Goal: Find specific page/section: Find specific page/section

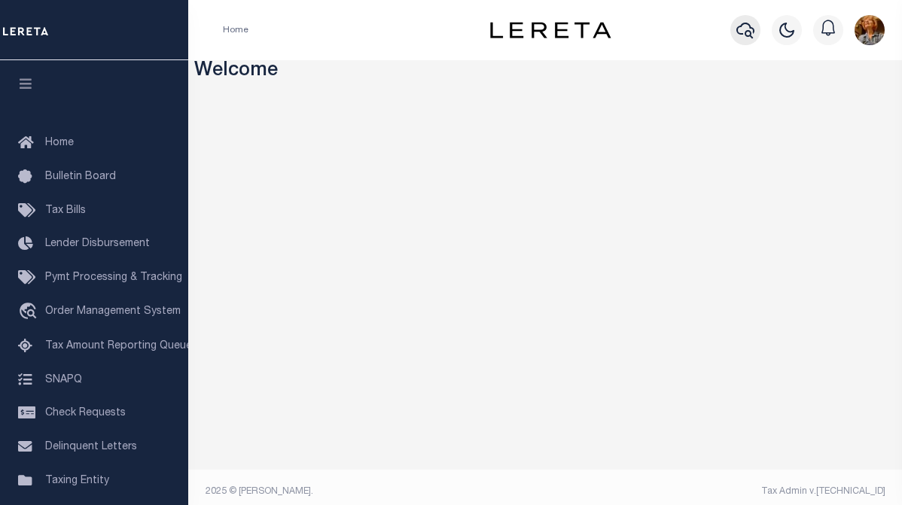
click at [737, 32] on icon "button" at bounding box center [745, 31] width 18 height 16
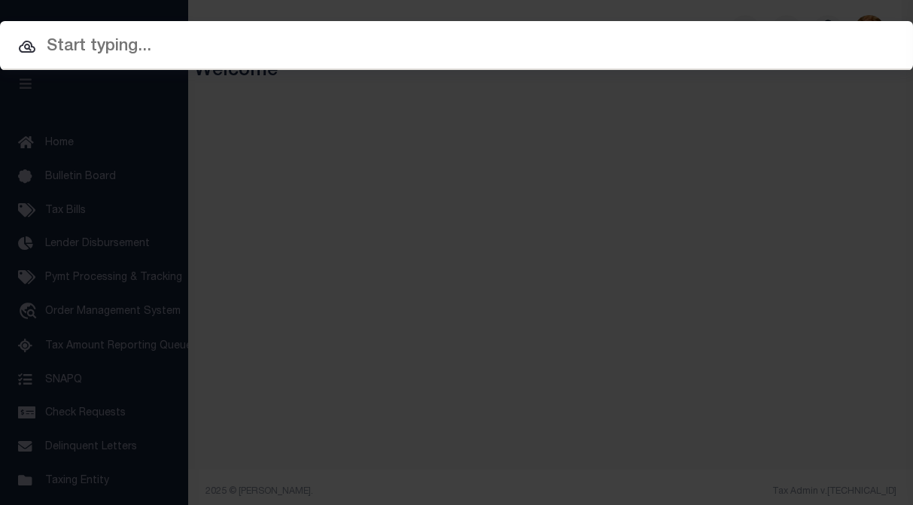
click at [97, 50] on input "text" at bounding box center [456, 47] width 913 height 26
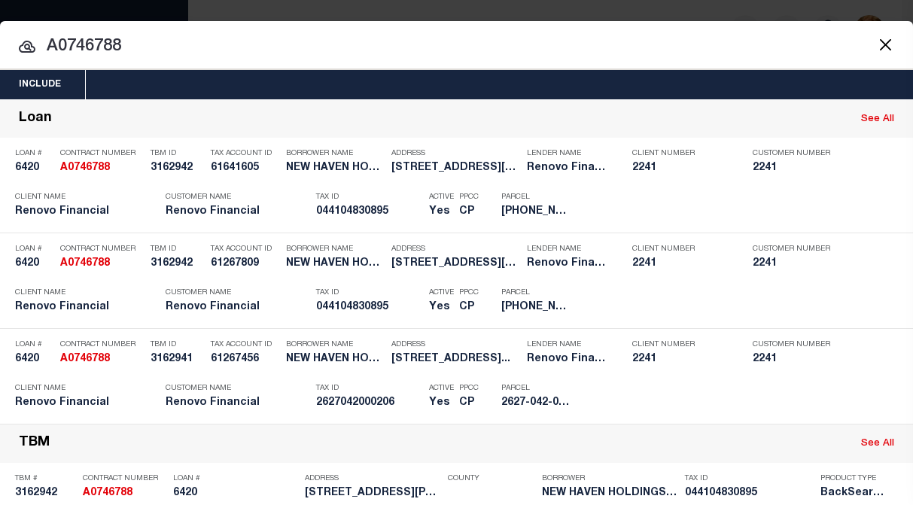
drag, startPoint x: 66, startPoint y: 47, endPoint x: 141, endPoint y: 48, distance: 74.6
click at [141, 48] on input "A0746788" at bounding box center [456, 47] width 913 height 26
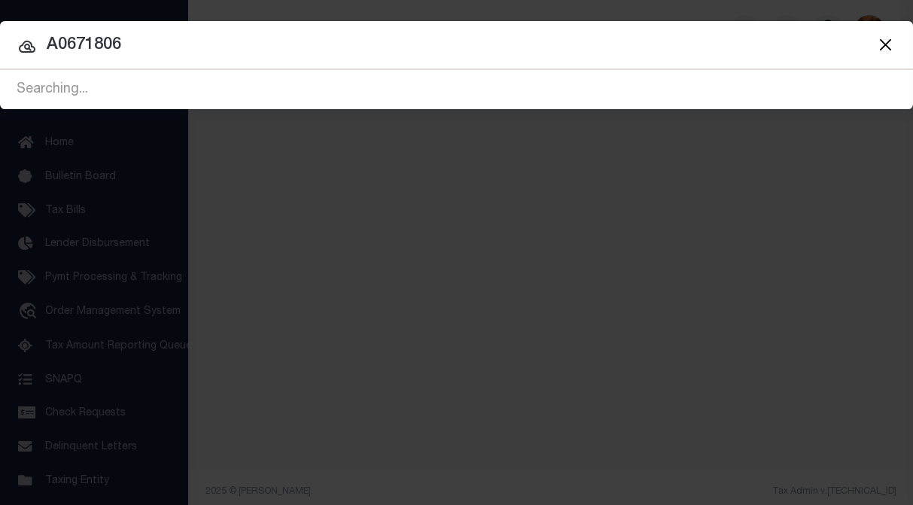
type input "A0671806"
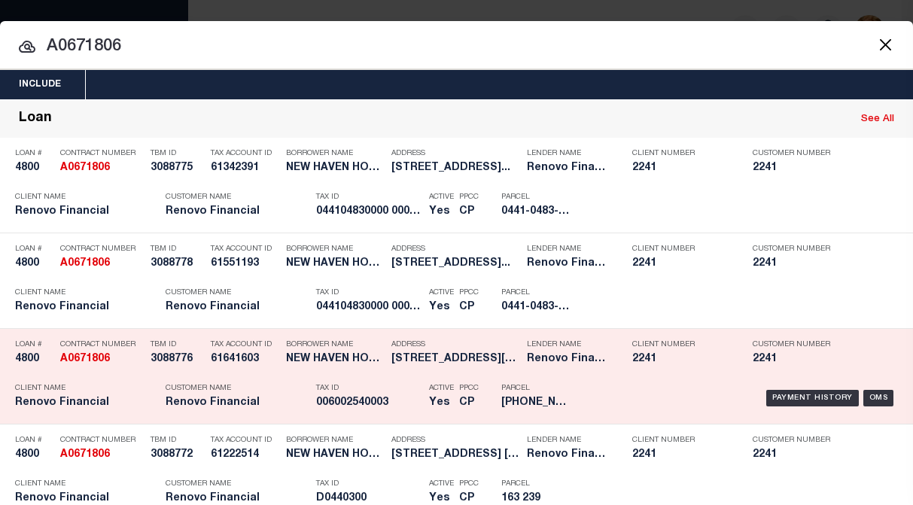
click at [374, 399] on h5 "006002540003" at bounding box center [368, 403] width 105 height 13
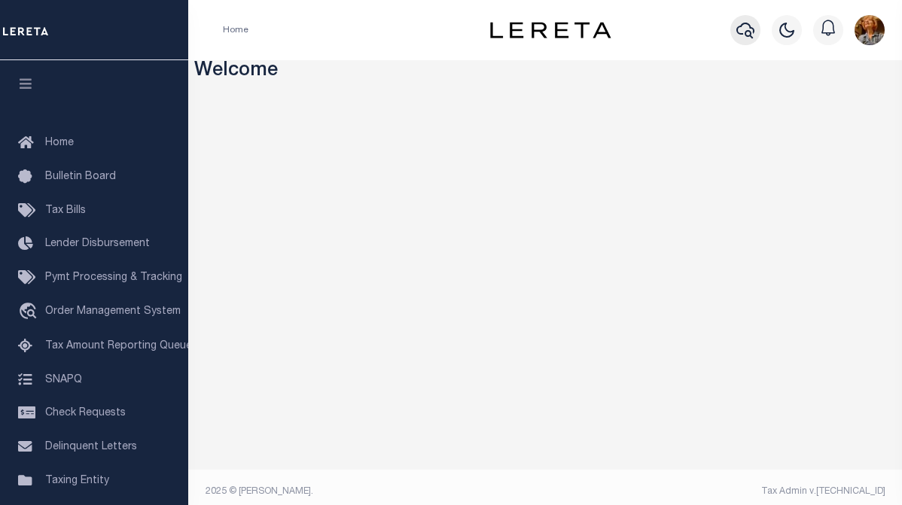
click at [740, 30] on icon "button" at bounding box center [745, 30] width 18 height 18
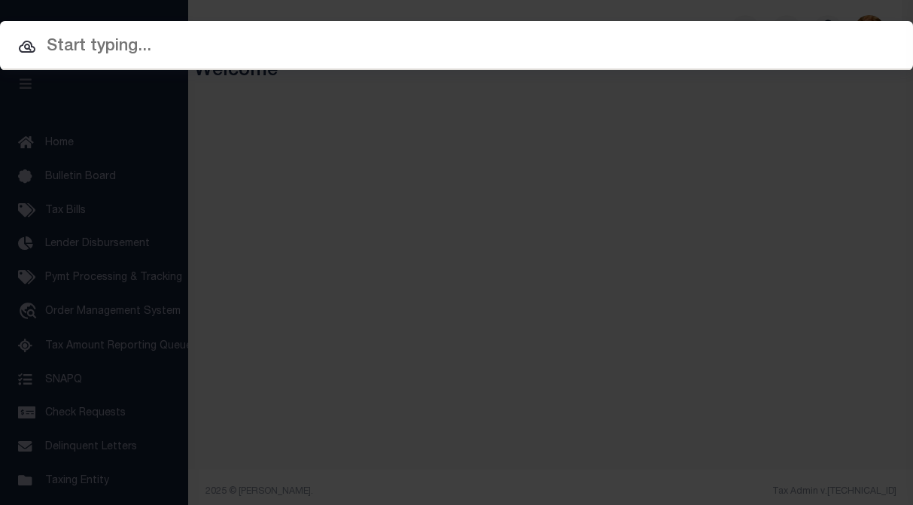
click at [110, 44] on input "text" at bounding box center [456, 47] width 913 height 26
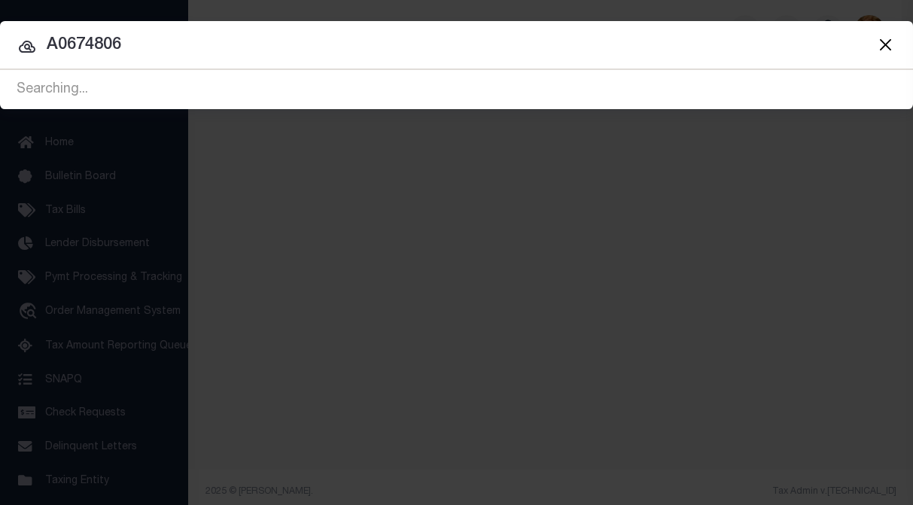
click at [81, 35] on input "A0674806" at bounding box center [456, 45] width 913 height 26
click at [82, 40] on input "A0674806" at bounding box center [456, 45] width 913 height 26
click at [90, 50] on input "A0674806" at bounding box center [456, 45] width 913 height 26
type input "A0671806"
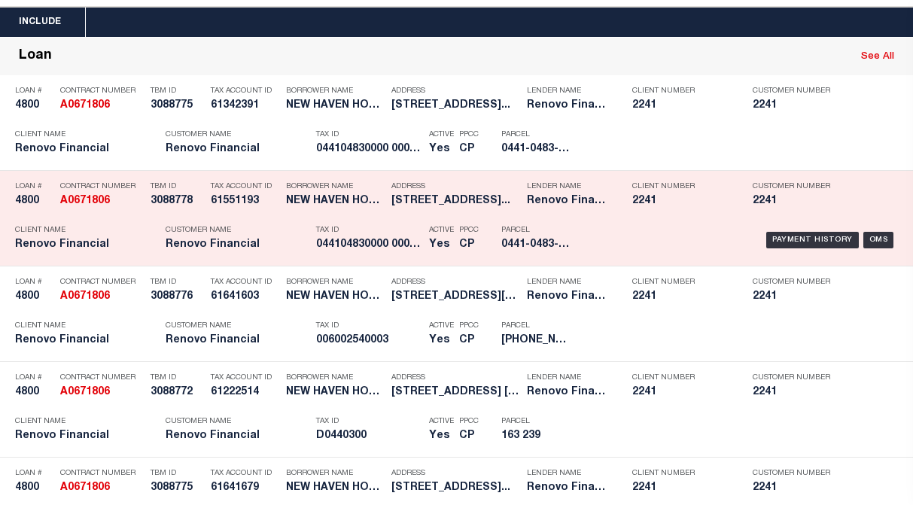
scroll to position [75, 0]
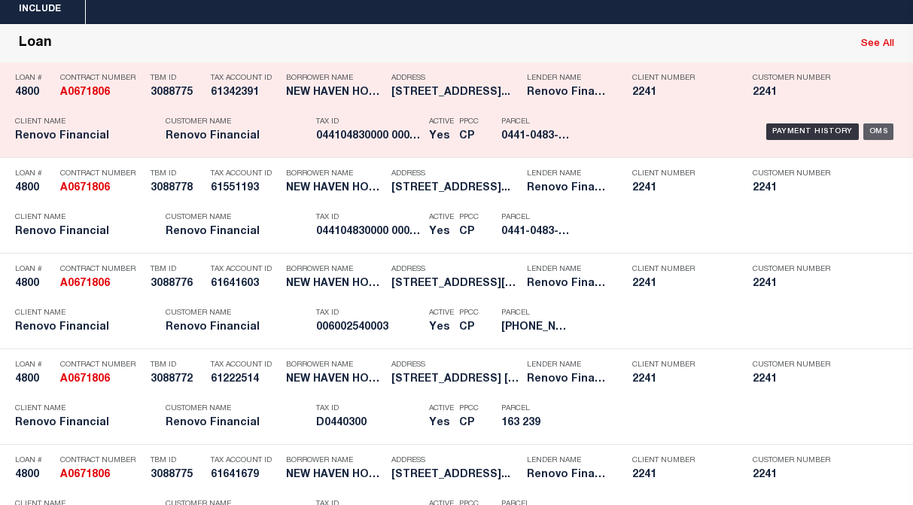
click at [867, 130] on div "OMS" at bounding box center [879, 131] width 31 height 17
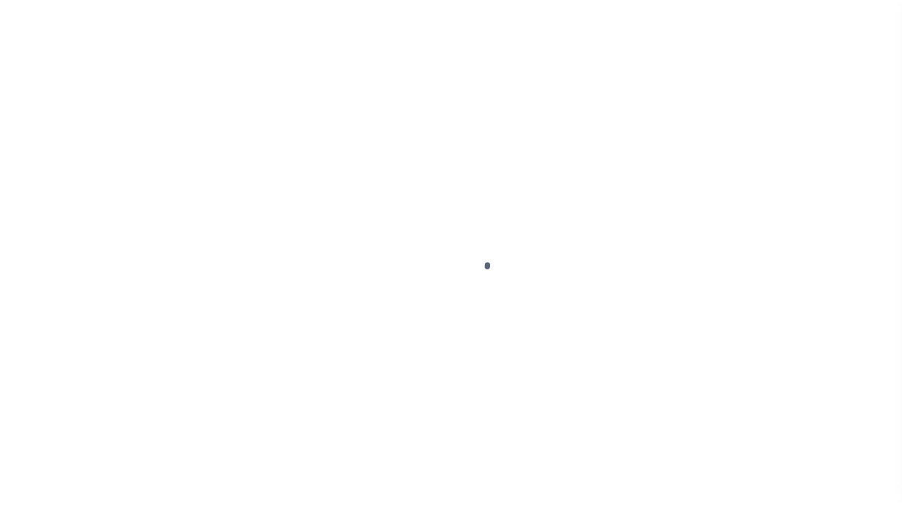
type input "4800"
type input "NEW HAVEN HOLDINGS LLC"
select select
type input "696 Broadway"
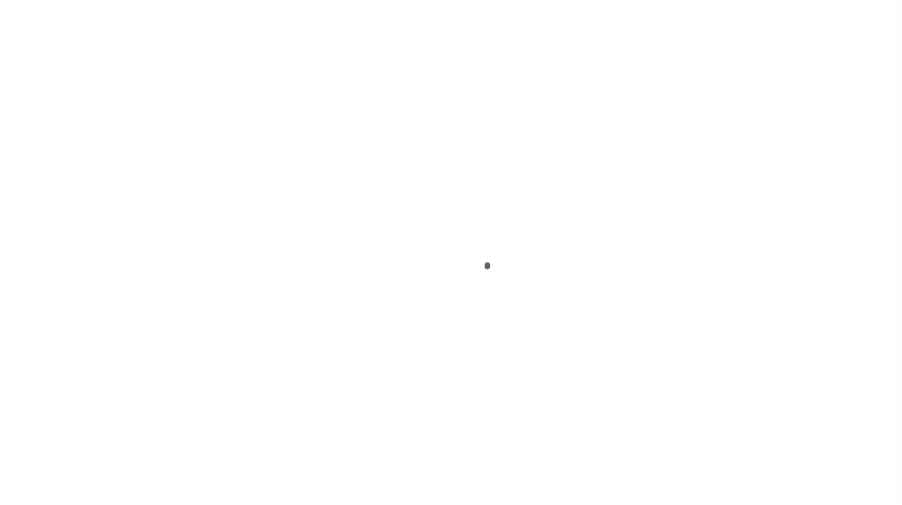
type input "Cedarhurs NY 11516"
select select "Escrow"
select select "25066"
type input "35 Mountain Village Road Unit 35-24"
select select
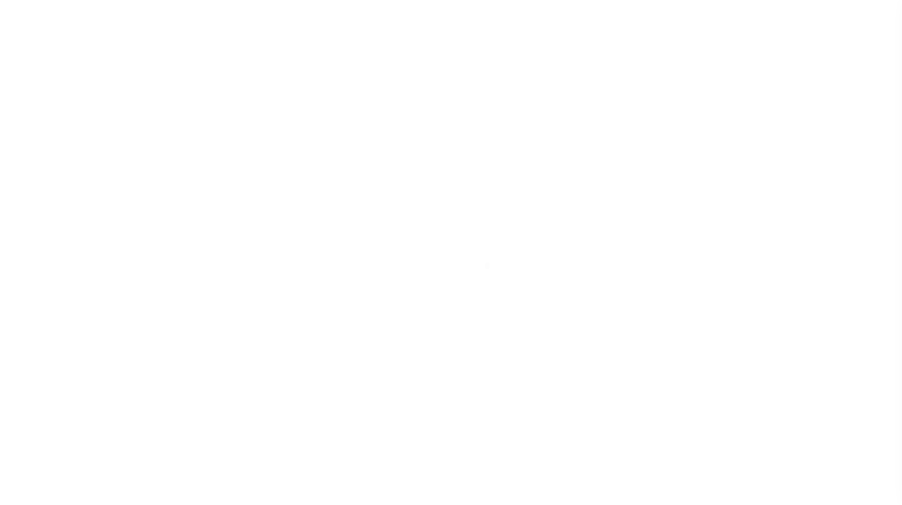
type input "Waterbury, CT 06706"
type input "a0k2L00001Vm0OC"
type input "CT"
type textarea "Situs address change per client audit"
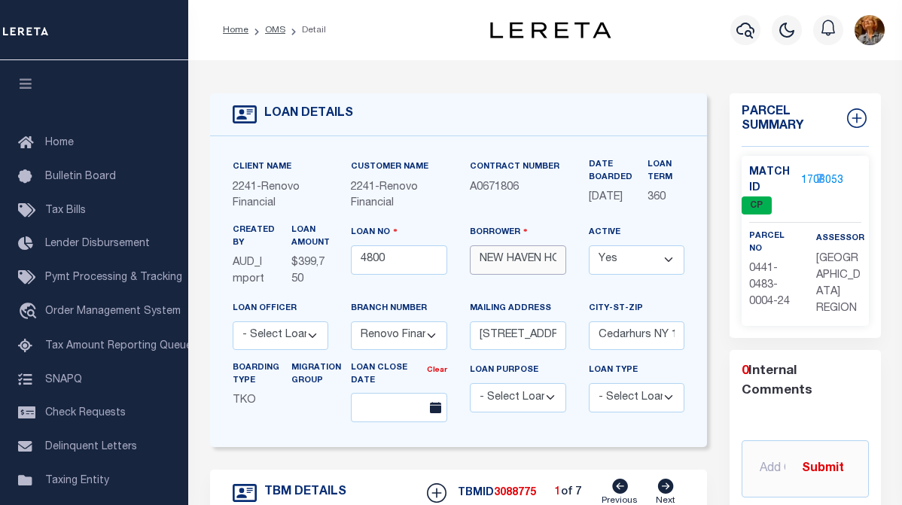
click at [544, 265] on input "NEW HAVEN HOLDINGS LLC" at bounding box center [518, 259] width 96 height 29
click at [563, 267] on input "NEW HAVEN HOLDINGS LLC" at bounding box center [518, 259] width 96 height 29
click at [521, 275] on input "NEW HAVEN HOLDINGS LLC" at bounding box center [518, 259] width 96 height 29
click at [310, 409] on p at bounding box center [309, 401] width 37 height 17
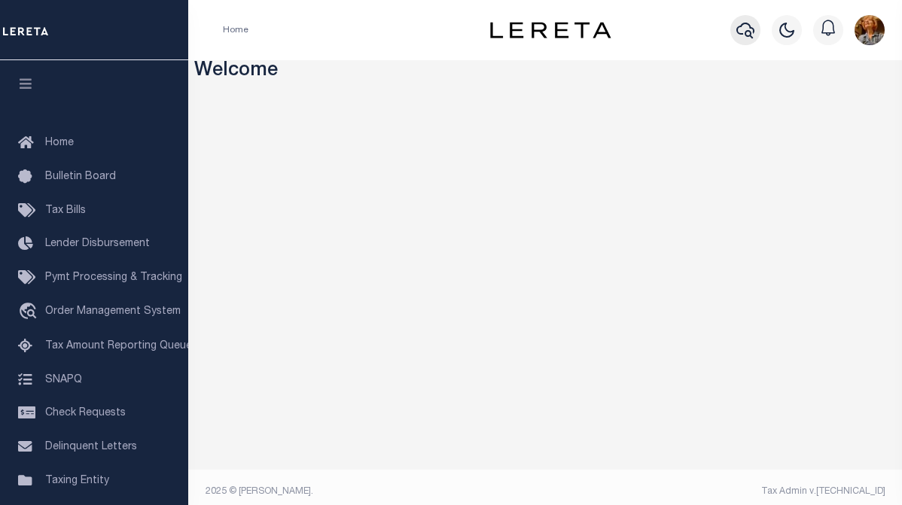
click at [745, 38] on icon "button" at bounding box center [745, 30] width 18 height 18
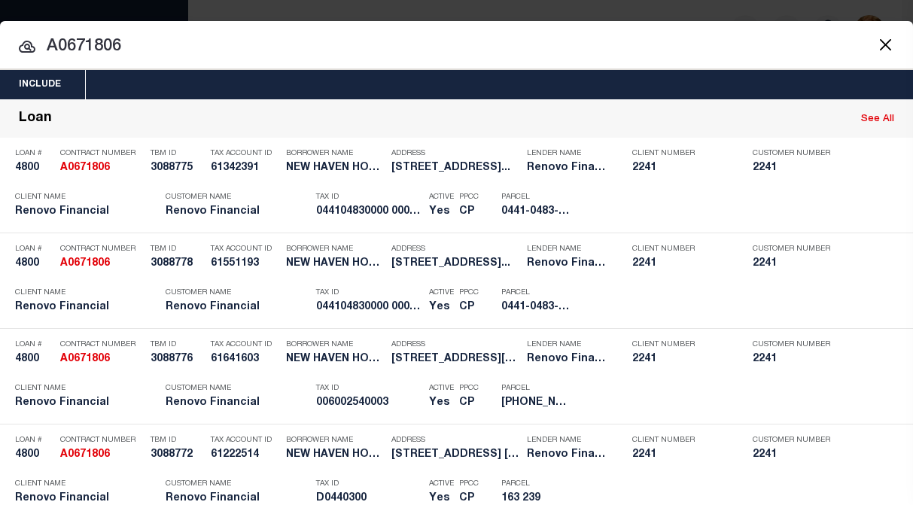
click at [685, 8] on div "Include Loans TBM Customers Borrowers Payments (Lender Non-Disb) Payments (Lend…" at bounding box center [456, 252] width 913 height 505
click at [614, 8] on div "Include Loans TBM Customers Borrowers Payments (Lender Non-Disb) Payments (Lend…" at bounding box center [456, 252] width 913 height 505
click at [797, 43] on input "A0671806" at bounding box center [456, 47] width 913 height 26
drag, startPoint x: 59, startPoint y: 39, endPoint x: 166, endPoint y: 14, distance: 110.0
click at [135, 41] on input "A0671806" at bounding box center [456, 47] width 913 height 26
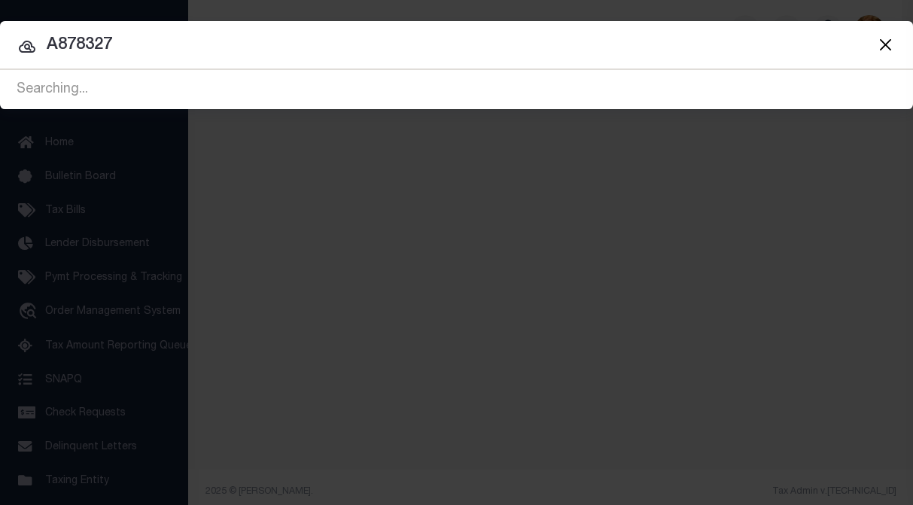
type input "A878327"
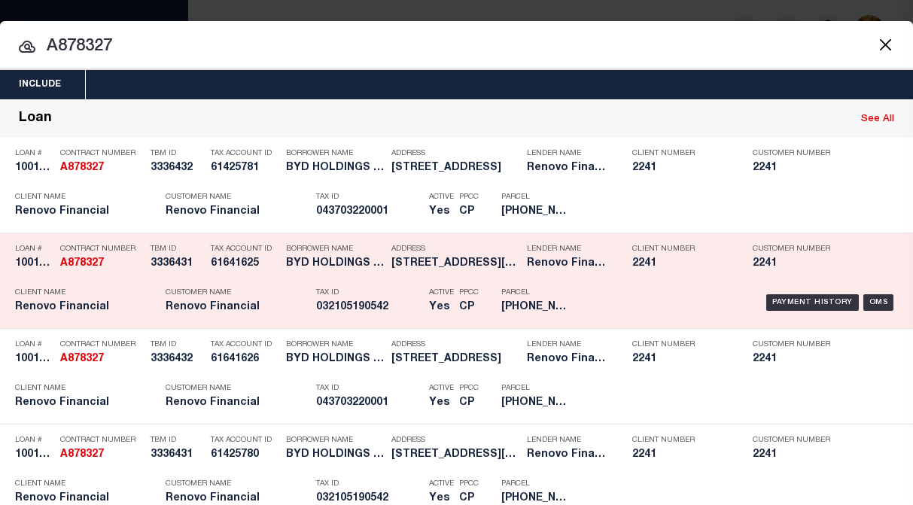
click at [299, 267] on h5 "BYD HOLDINGS LLC" at bounding box center [335, 264] width 98 height 13
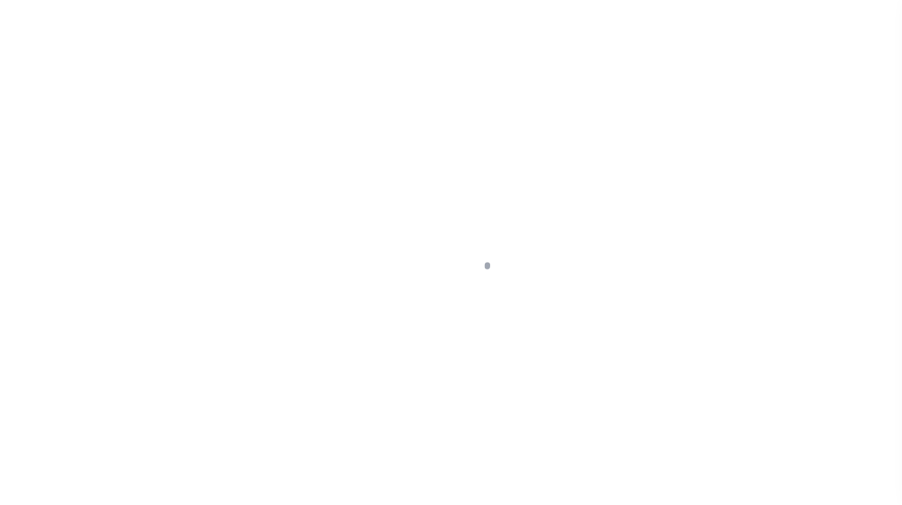
drag, startPoint x: 0, startPoint y: 63, endPoint x: -54, endPoint y: 57, distance: 54.5
click at [0, 57] on html "Home Profile" at bounding box center [451, 257] width 902 height 515
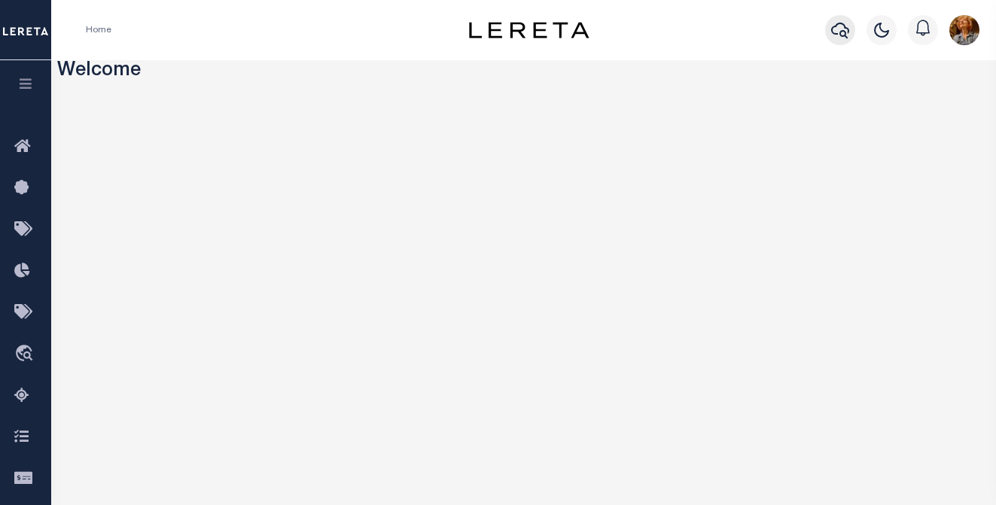
click at [843, 29] on icon "button" at bounding box center [840, 30] width 18 height 18
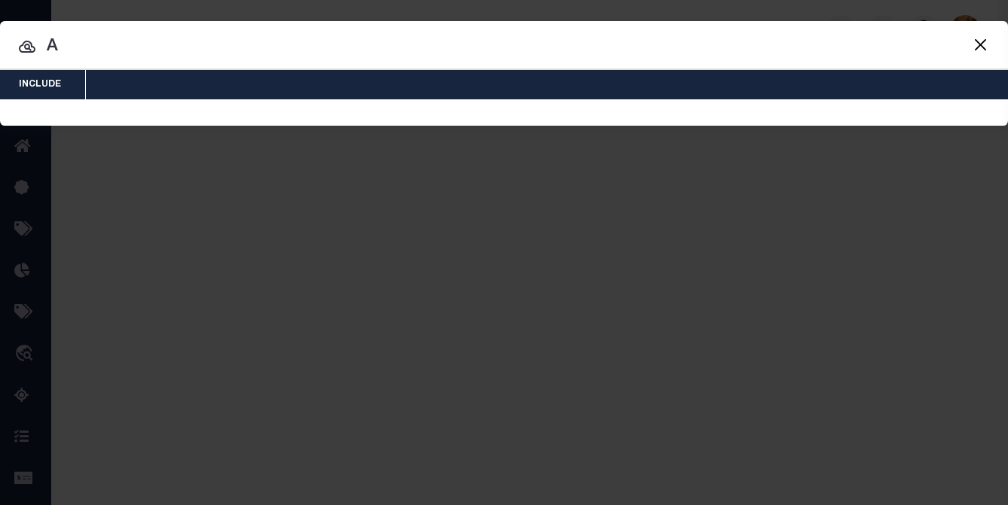
click at [58, 49] on input "A" at bounding box center [504, 47] width 1008 height 26
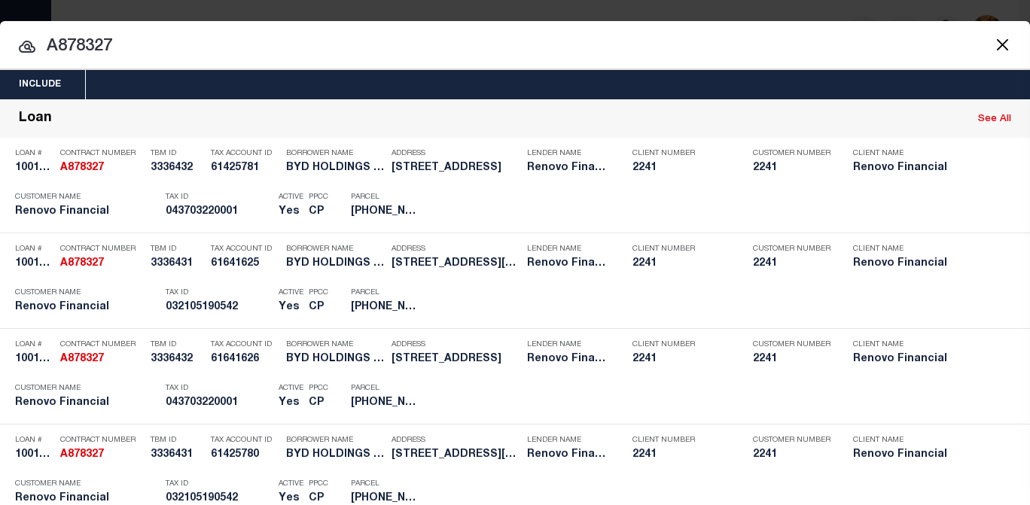
drag, startPoint x: 59, startPoint y: 45, endPoint x: 245, endPoint y: 63, distance: 186.8
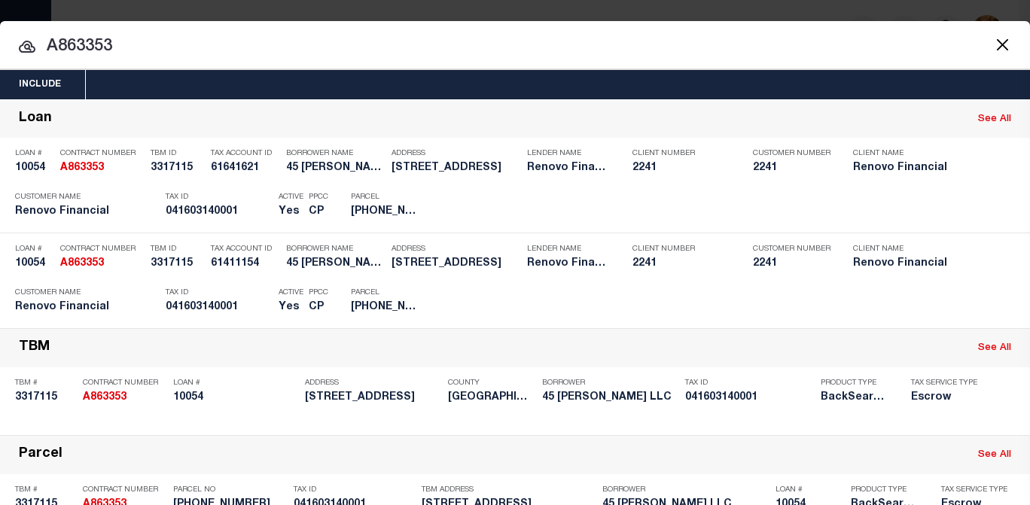
drag, startPoint x: 91, startPoint y: 46, endPoint x: 77, endPoint y: 46, distance: 14.3
click at [91, 45] on input "A863353" at bounding box center [515, 47] width 1030 height 26
drag, startPoint x: 59, startPoint y: 48, endPoint x: 117, endPoint y: 39, distance: 58.7
click at [117, 39] on input "A863353" at bounding box center [515, 47] width 1030 height 26
click at [61, 48] on input "A927169" at bounding box center [515, 47] width 1030 height 26
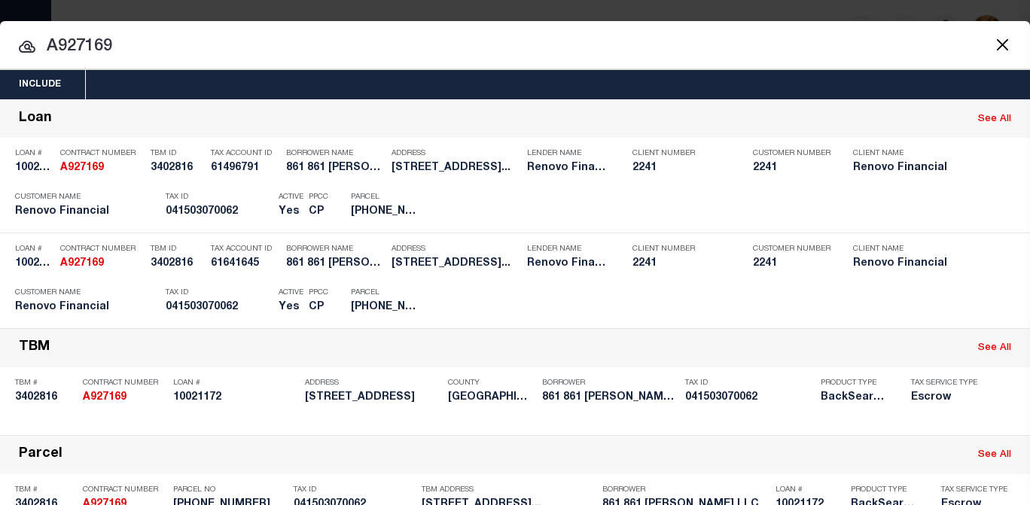
drag, startPoint x: 61, startPoint y: 48, endPoint x: 127, endPoint y: 49, distance: 66.3
click at [127, 49] on input "A927169" at bounding box center [515, 47] width 1030 height 26
drag, startPoint x: 64, startPoint y: 40, endPoint x: 192, endPoint y: 55, distance: 128.9
click at [192, 55] on input "A870200" at bounding box center [515, 47] width 1030 height 26
drag, startPoint x: 125, startPoint y: 44, endPoint x: 25, endPoint y: 37, distance: 100.4
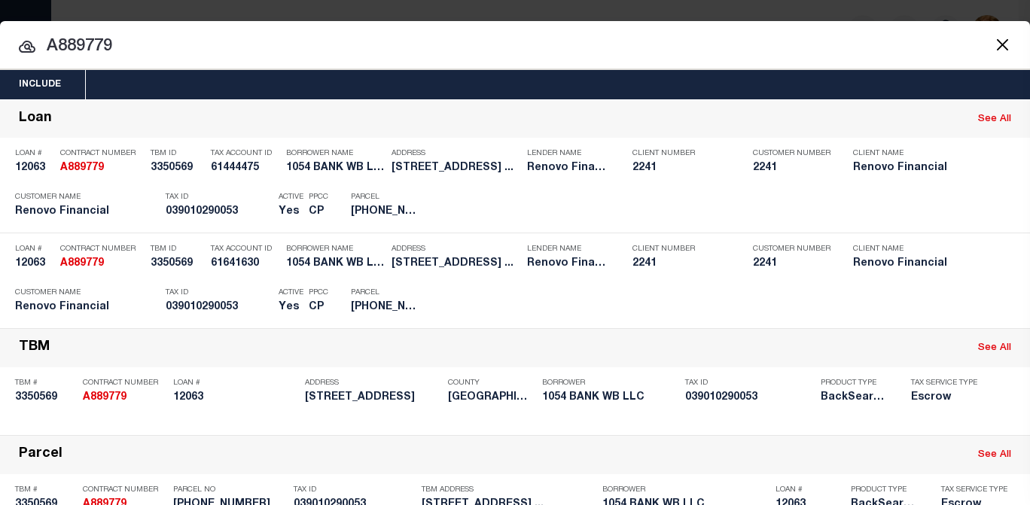
click at [25, 99] on div "A889779 A889779 Loan See All Loan # 12063 Contract Number A889779 TBM ID 335056…" at bounding box center [515, 490] width 1030 height 783
paste input "927416"
click at [74, 48] on input "A927416" at bounding box center [515, 47] width 1030 height 26
drag, startPoint x: 75, startPoint y: 48, endPoint x: 148, endPoint y: 46, distance: 73.1
click at [148, 46] on input "A927416" at bounding box center [515, 47] width 1030 height 26
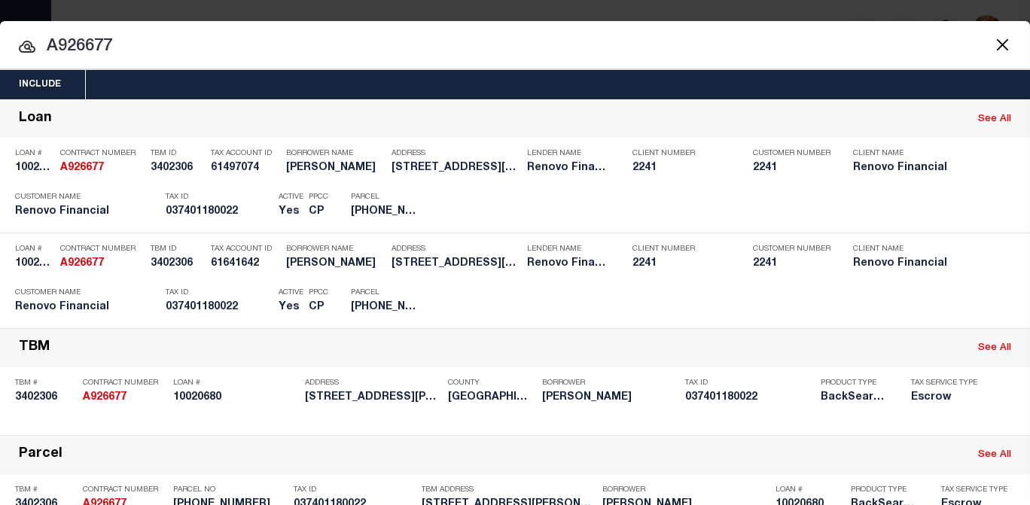
click at [0, 115] on html "Home Profile" at bounding box center [515, 399] width 1030 height 798
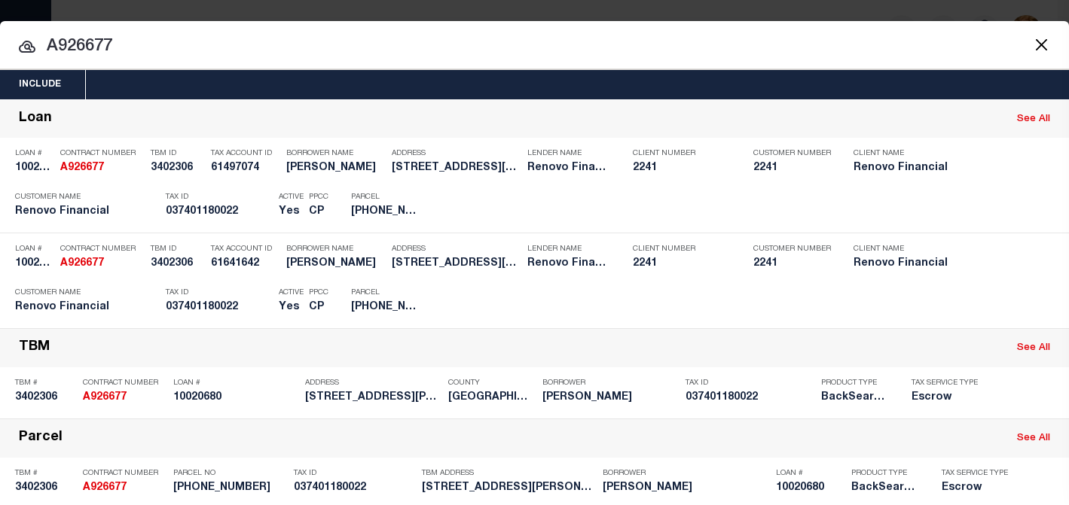
click at [122, 52] on input "A926677" at bounding box center [534, 47] width 1069 height 26
drag, startPoint x: 121, startPoint y: 51, endPoint x: 41, endPoint y: 49, distance: 79.9
click at [41, 49] on input "A926677" at bounding box center [534, 47] width 1069 height 26
paste input "848399"
click at [655, 0] on div "Include Loans TBM Customers Borrowers Payments (Lender Non-Disb) Payments (Lend…" at bounding box center [534, 252] width 1069 height 505
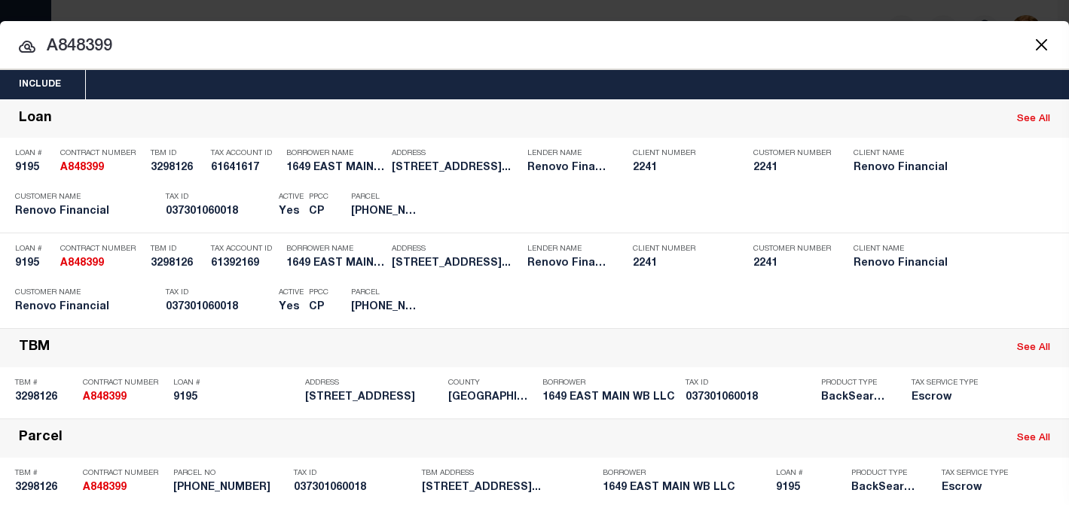
click at [108, 47] on input "A848399" at bounding box center [534, 47] width 1069 height 26
drag, startPoint x: 117, startPoint y: 47, endPoint x: 26, endPoint y: 47, distance: 91.9
click at [26, 99] on div "A848399 A848399 Loan See All Loan # 9195 Contract Number A848399 TBM ID 3298126…" at bounding box center [534, 482] width 1069 height 767
paste input "0962018"
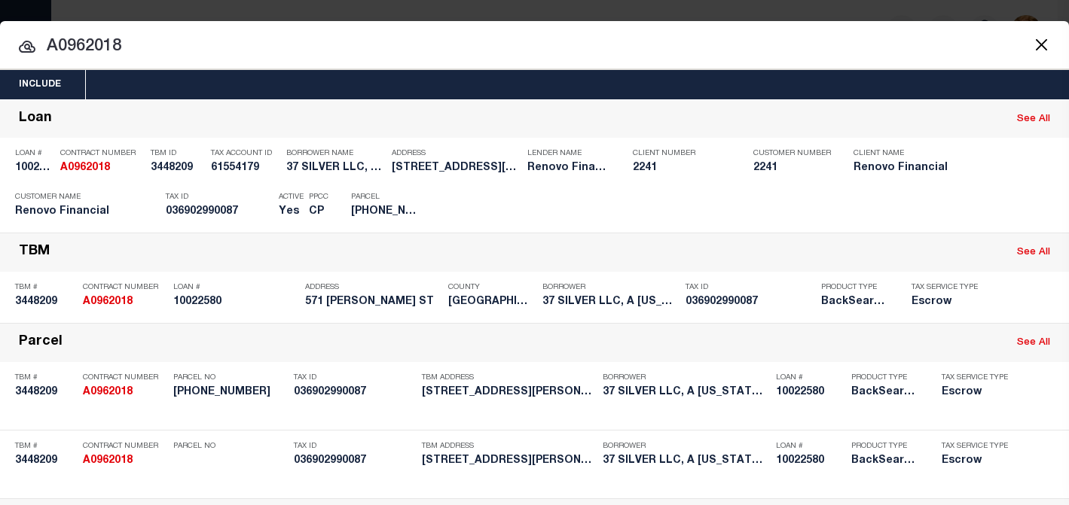
click at [29, 10] on div "Include Loans TBM Customers Borrowers Payments (Lender Non-Disb) Payments (Lend…" at bounding box center [534, 252] width 1069 height 505
drag, startPoint x: 47, startPoint y: 45, endPoint x: 200, endPoint y: 58, distance: 154.2
click at [203, 58] on input "A0962018" at bounding box center [534, 47] width 1069 height 26
paste input "176"
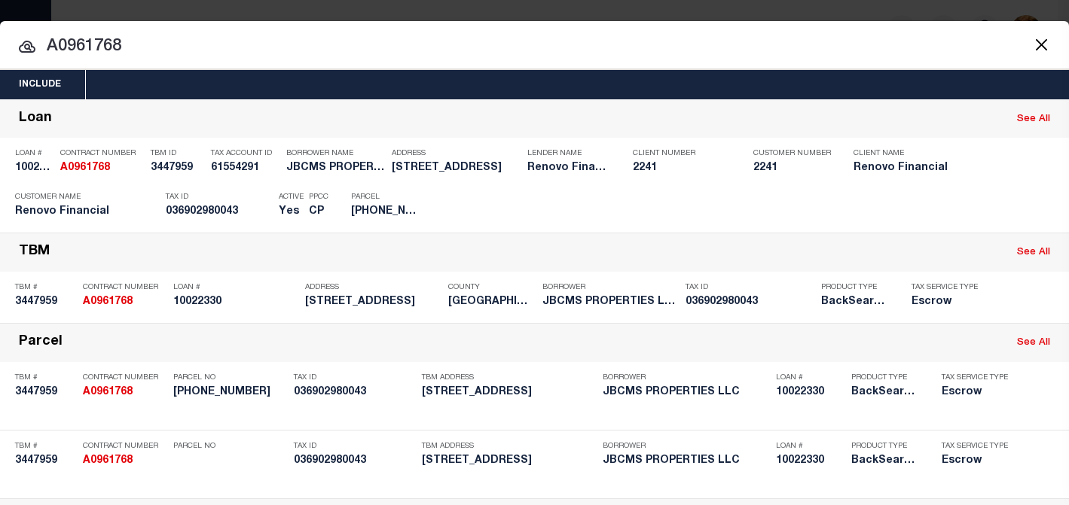
drag, startPoint x: 127, startPoint y: 43, endPoint x: 42, endPoint y: 45, distance: 85.1
click at [41, 44] on input "A0961768" at bounding box center [534, 47] width 1069 height 26
paste input "92693"
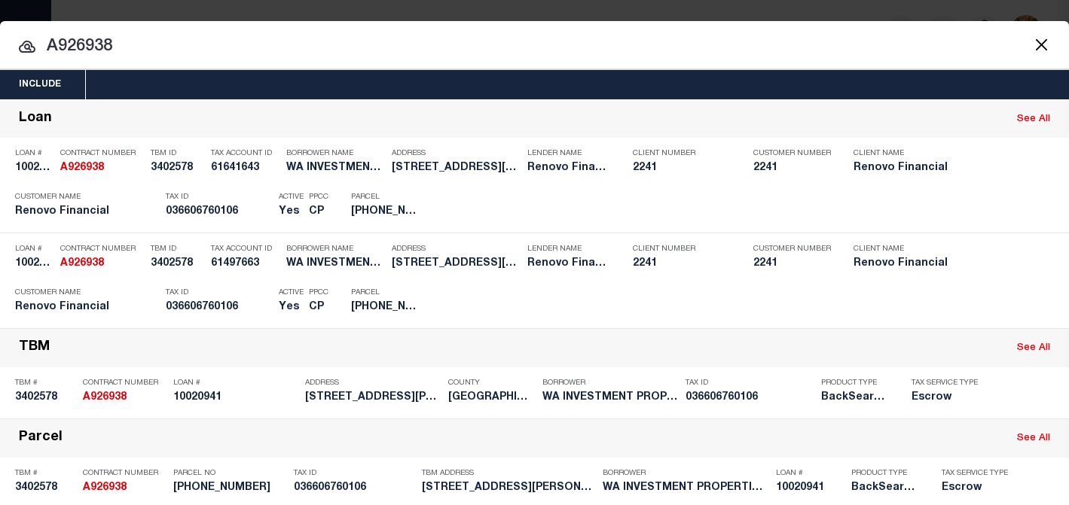
click at [116, 45] on input "A926938" at bounding box center [534, 47] width 1069 height 26
drag, startPoint x: 115, startPoint y: 45, endPoint x: -2, endPoint y: 36, distance: 117.8
click at [0, 36] on html "Home Profile" at bounding box center [534, 399] width 1069 height 798
paste input "56524"
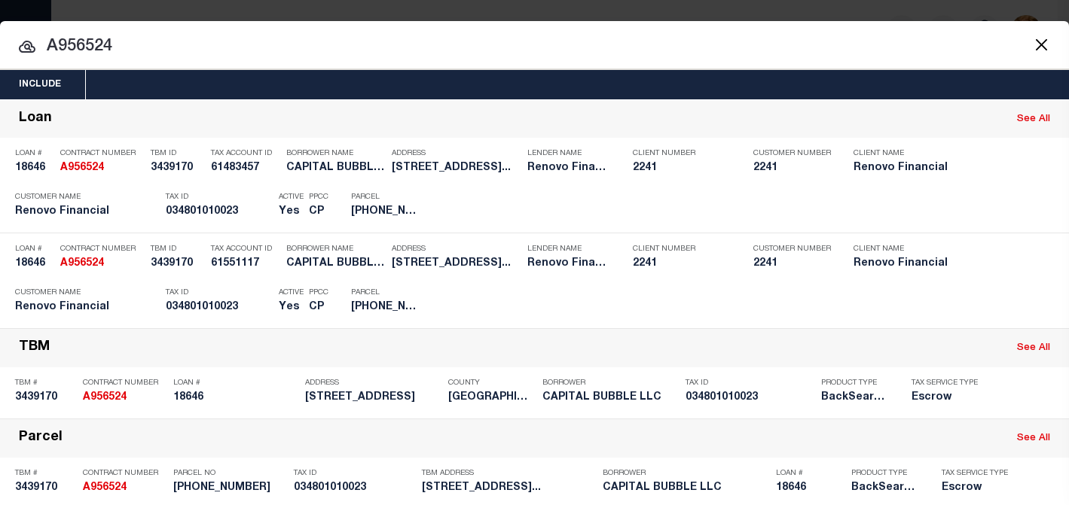
click at [96, 50] on input "A956524" at bounding box center [534, 47] width 1069 height 26
drag, startPoint x: 120, startPoint y: 46, endPoint x: 51, endPoint y: 49, distance: 68.6
click at [51, 49] on input "A956524" at bounding box center [534, 47] width 1069 height 26
paste input "27815"
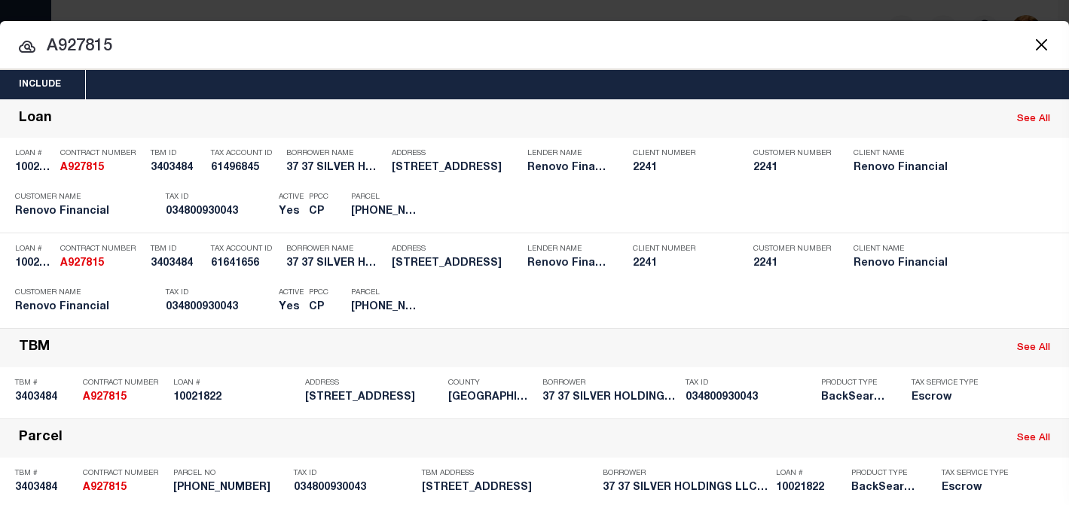
click at [105, 53] on input "A927815" at bounding box center [534, 47] width 1069 height 26
drag, startPoint x: 127, startPoint y: 44, endPoint x: 18, endPoint y: 44, distance: 108.4
click at [18, 99] on div "A927815 A927815 Loan See All Loan # 10021822 Contract Number A927815 TBM ID 340…" at bounding box center [534, 482] width 1069 height 767
paste input "895220"
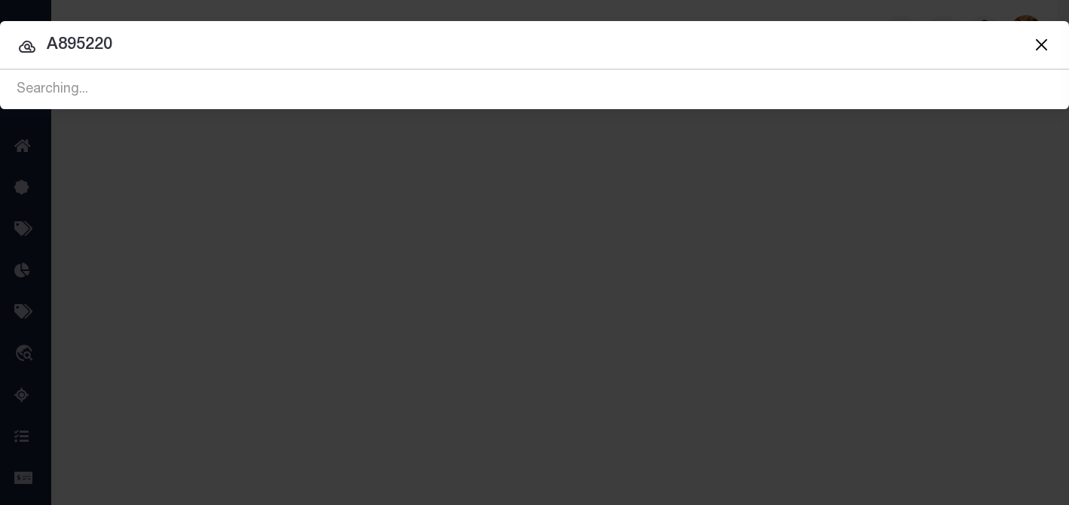
type input "A895220"
